Goal: Check status: Check status

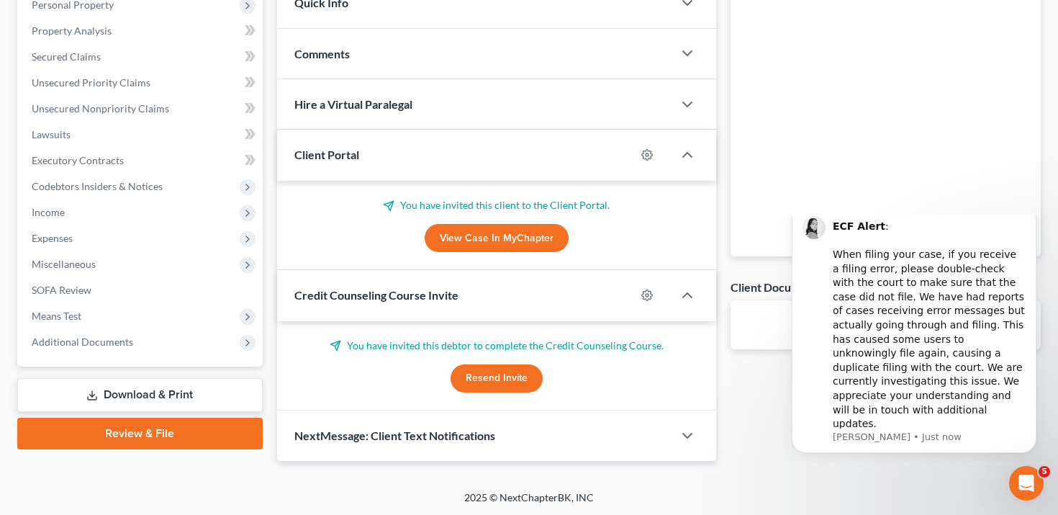
click at [534, 238] on link "View Case in MyChapter" at bounding box center [497, 238] width 144 height 29
click at [1029, 211] on icon "Dismiss notification" at bounding box center [1033, 207] width 8 height 8
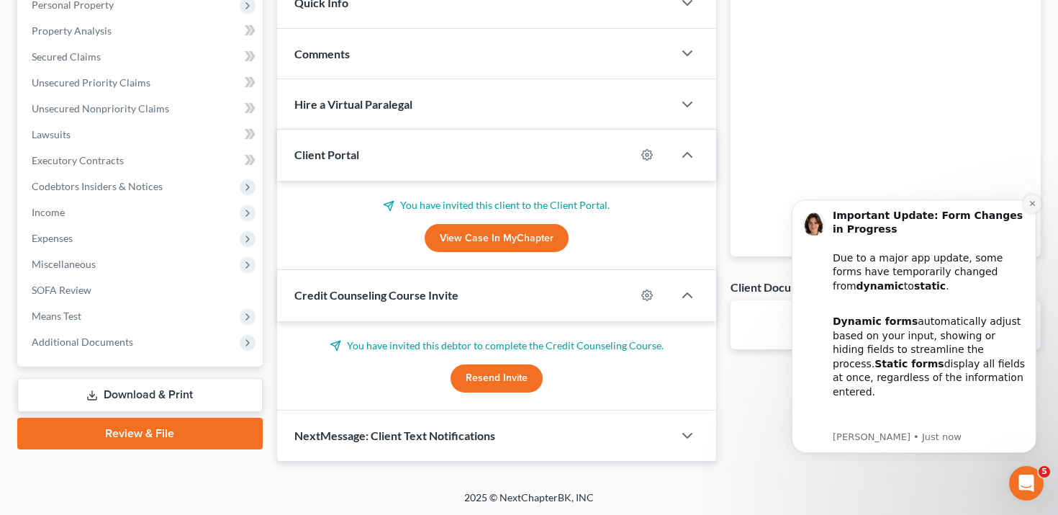
click at [1030, 207] on button "Dismiss notification" at bounding box center [1032, 203] width 19 height 19
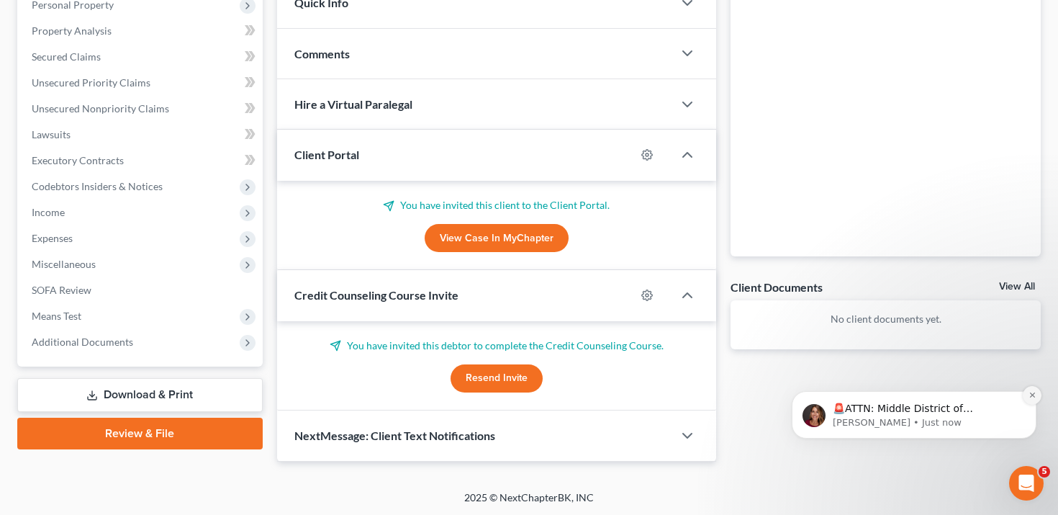
click at [1033, 395] on icon "Dismiss notification" at bounding box center [1032, 394] width 5 height 5
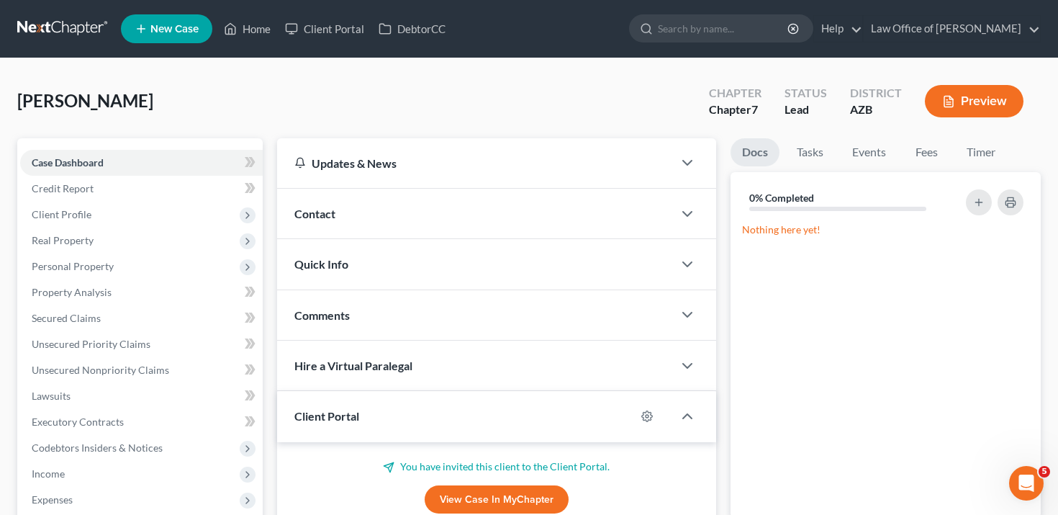
click at [320, 43] on ul "New Case Home Client Portal DebtorCC - No Result - See all results Or Press Ent…" at bounding box center [581, 28] width 920 height 37
click at [323, 32] on link "Client Portal" at bounding box center [325, 29] width 94 height 26
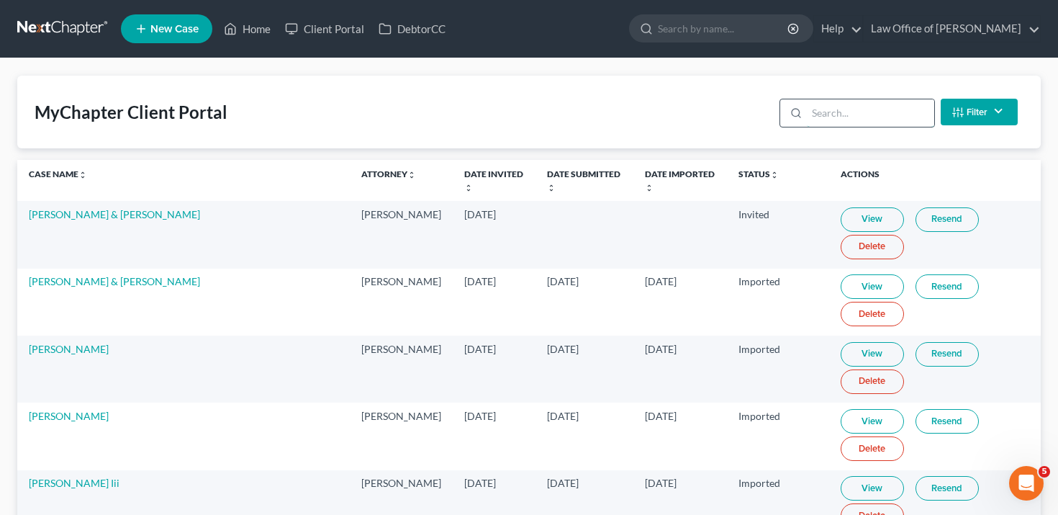
click at [837, 123] on input "search" at bounding box center [870, 112] width 127 height 27
paste input "[PERSON_NAME]"
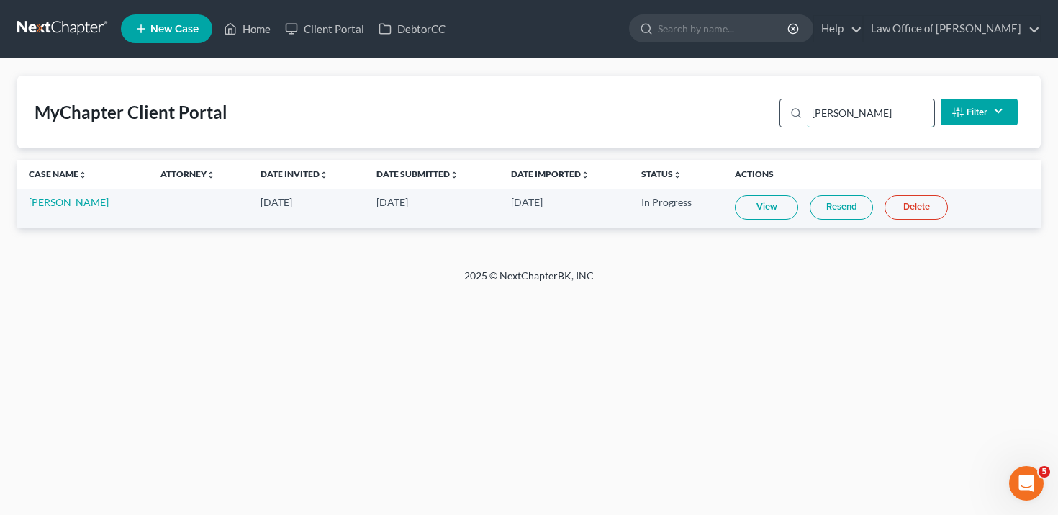
type input "[PERSON_NAME]"
click at [517, 173] on link "Date Imported unfold_more expand_more expand_less" at bounding box center [550, 173] width 78 height 11
click at [517, 173] on link "Date Imported unfold_more expand_more expand_less" at bounding box center [550, 173] width 80 height 11
click at [664, 173] on link "Status unfold_more expand_more expand_less" at bounding box center [662, 173] width 40 height 11
click at [664, 173] on link "Status unfold_more expand_more expand_less" at bounding box center [663, 173] width 42 height 11
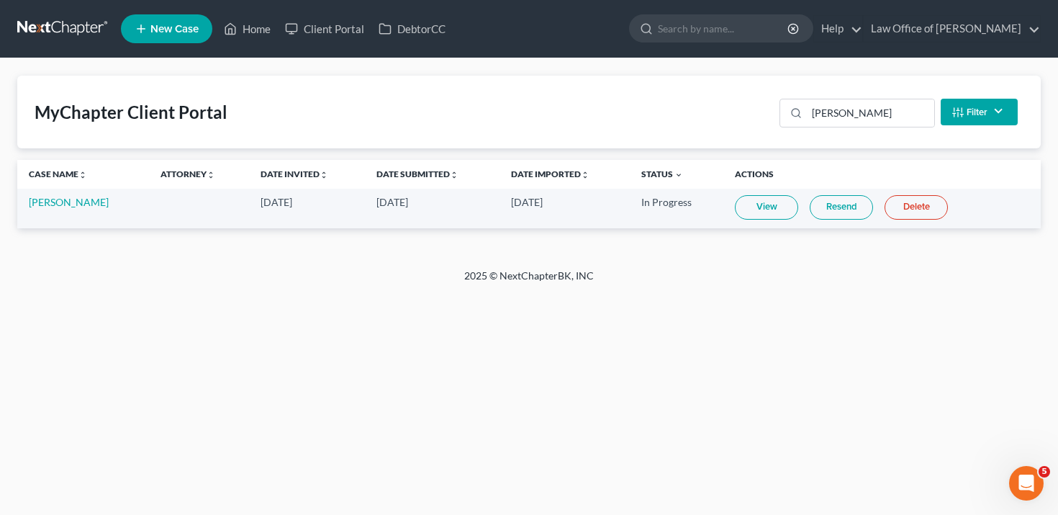
click at [986, 114] on button "Filter" at bounding box center [979, 112] width 77 height 27
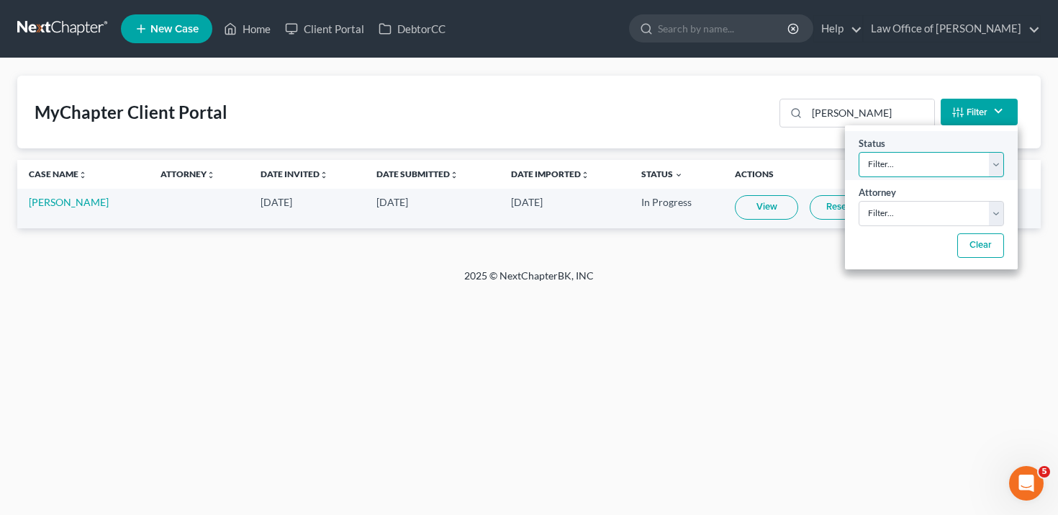
click at [910, 169] on select "Filter... Invited In Progress Ready To Review Reviewed Imported Sent Back To De…" at bounding box center [931, 164] width 145 height 25
select select "1"
click at [859, 152] on select "Filter... Invited In Progress Ready To Review Reviewed Imported Sent Back To De…" at bounding box center [931, 164] width 145 height 25
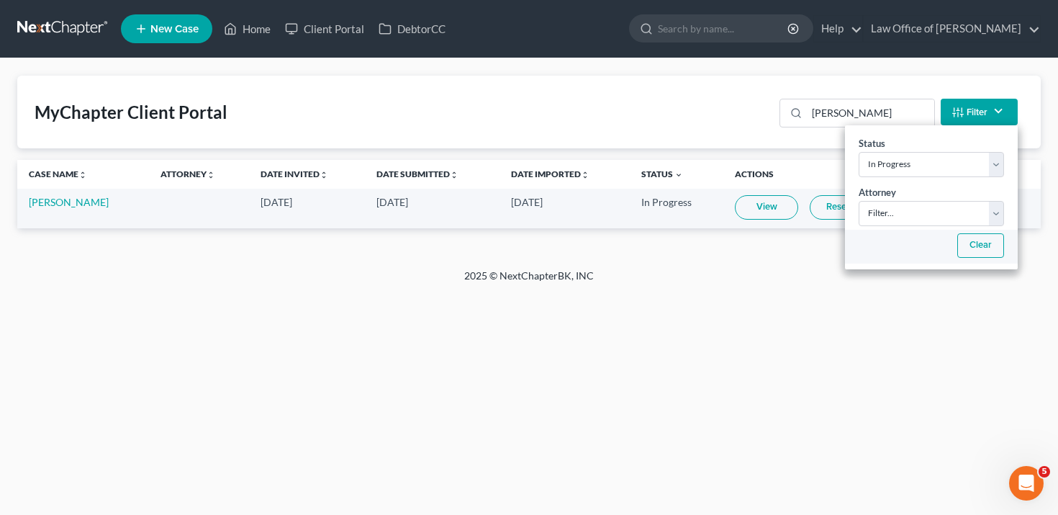
click at [966, 246] on button "Clear" at bounding box center [981, 245] width 47 height 24
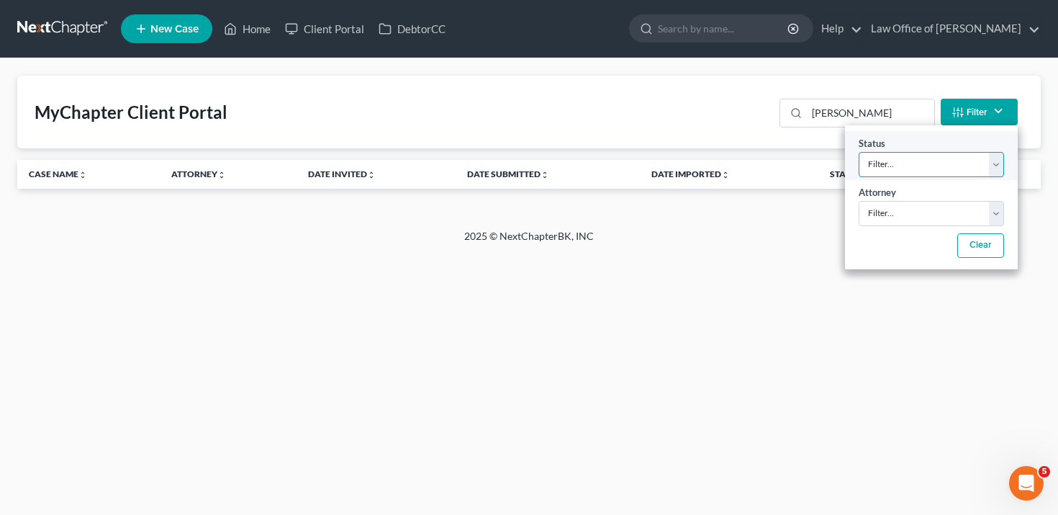
click at [929, 159] on select "Filter... Invited In Progress Ready To Review Reviewed Imported Sent Back To De…" at bounding box center [931, 164] width 145 height 25
select select "1"
click at [859, 152] on select "Filter... Invited In Progress Ready To Review Reviewed Imported Sent Back To De…" at bounding box center [931, 164] width 145 height 25
click at [891, 111] on input "[PERSON_NAME]" at bounding box center [870, 112] width 127 height 27
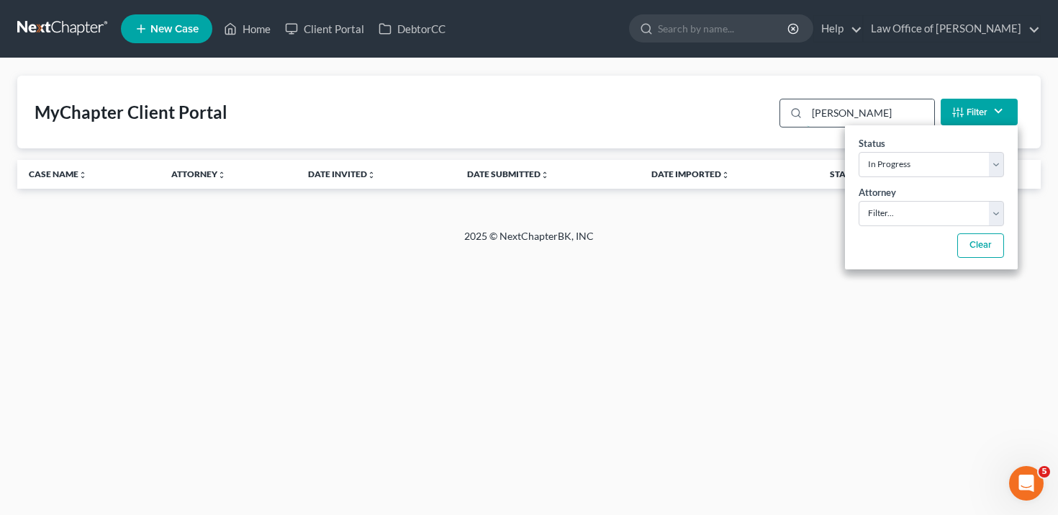
click at [891, 111] on input "[PERSON_NAME]" at bounding box center [870, 112] width 127 height 27
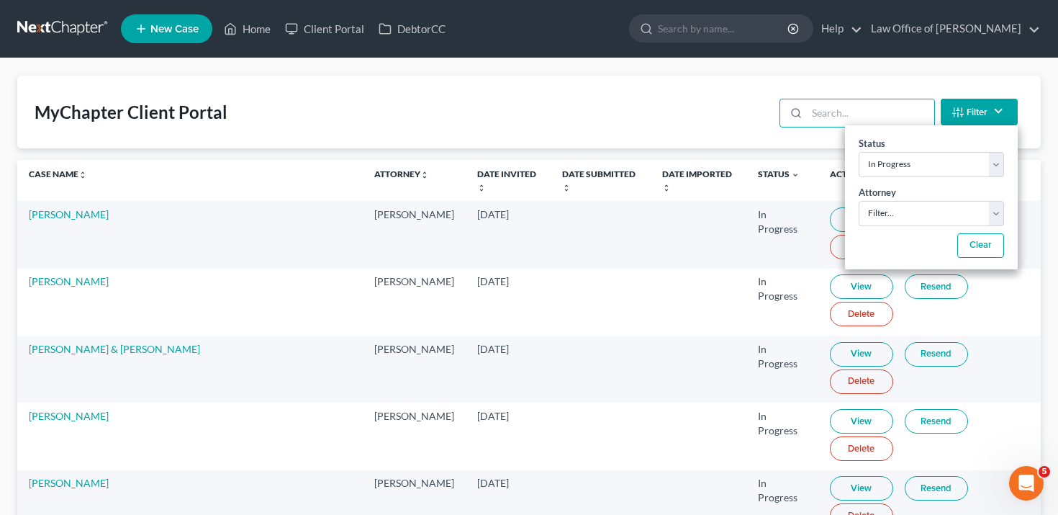
click at [704, 105] on div "MyChapter Client Portal Filter Status Filter... Invited In Progress Ready To Re…" at bounding box center [529, 112] width 1024 height 73
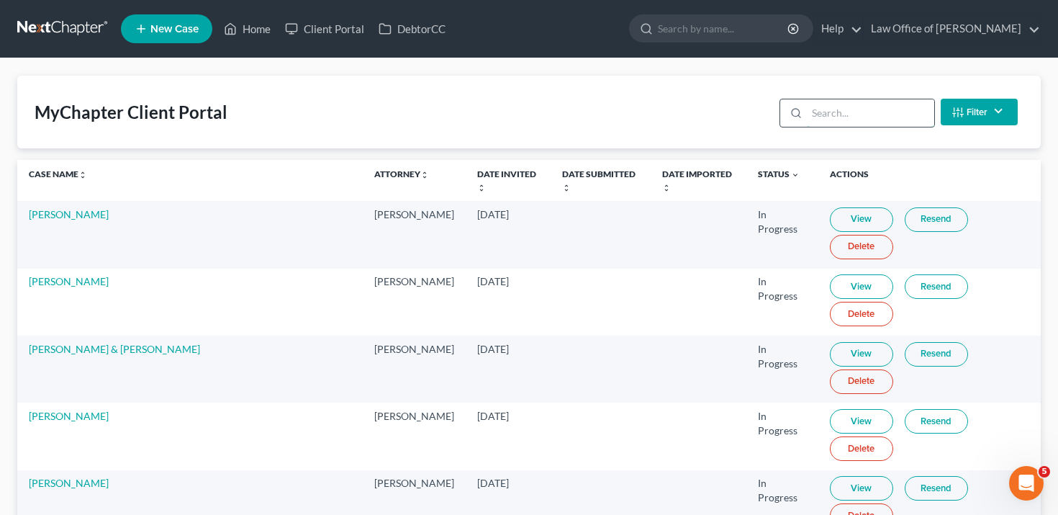
click at [909, 109] on input "search" at bounding box center [870, 112] width 127 height 27
click at [970, 111] on button "Filter" at bounding box center [979, 112] width 77 height 27
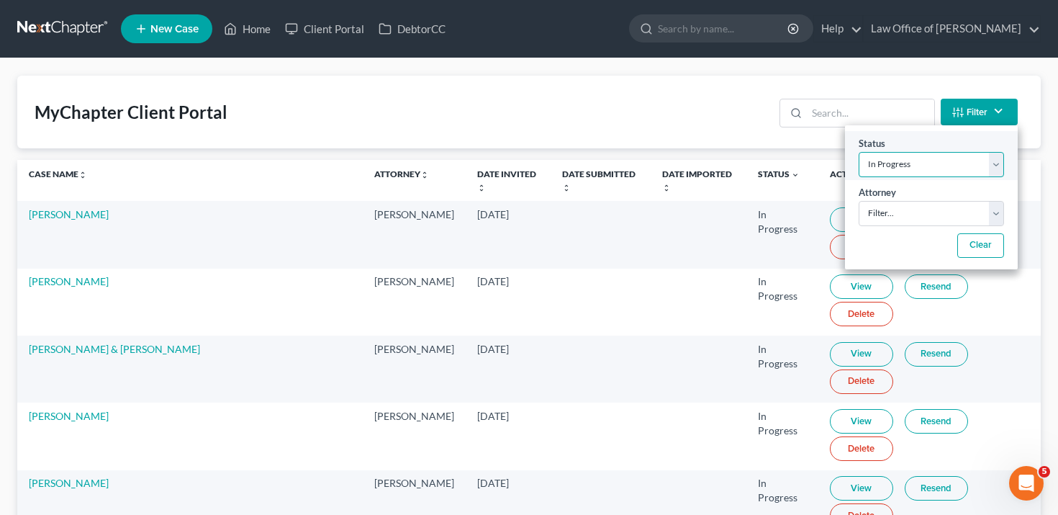
click at [943, 166] on select "Filter... Invited In Progress Ready To Review Reviewed Imported Sent Back To De…" at bounding box center [931, 164] width 145 height 25
select select "2"
click at [859, 152] on select "Filter... Invited In Progress Ready To Review Reviewed Imported Sent Back To De…" at bounding box center [931, 164] width 145 height 25
